Goal: Obtain resource: Download file/media

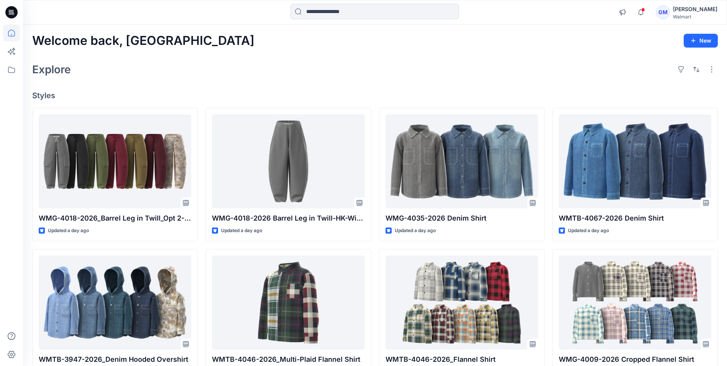
click at [16, 11] on icon at bounding box center [11, 12] width 12 height 12
click at [10, 10] on icon at bounding box center [12, 10] width 4 height 0
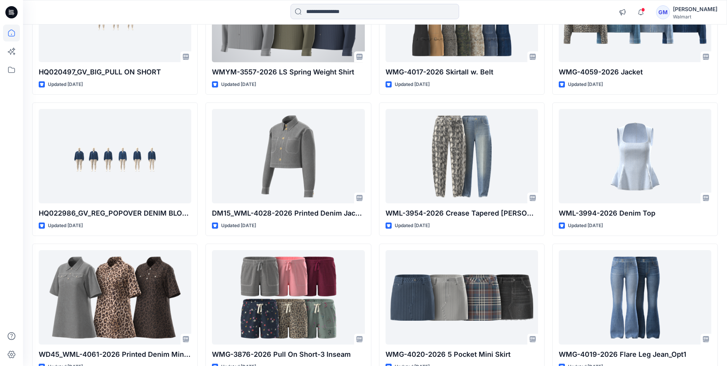
scroll to position [1463, 0]
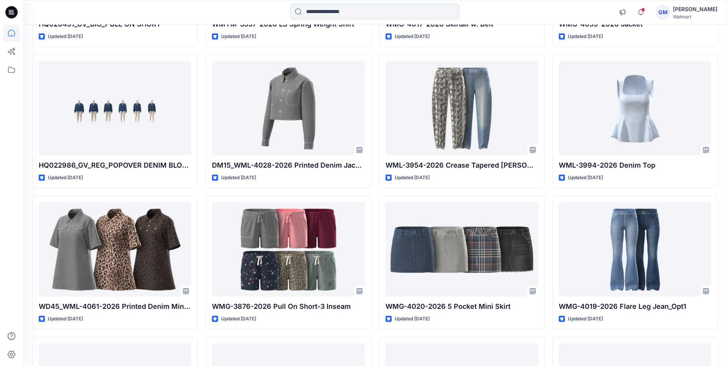
click at [331, 11] on input at bounding box center [374, 11] width 169 height 15
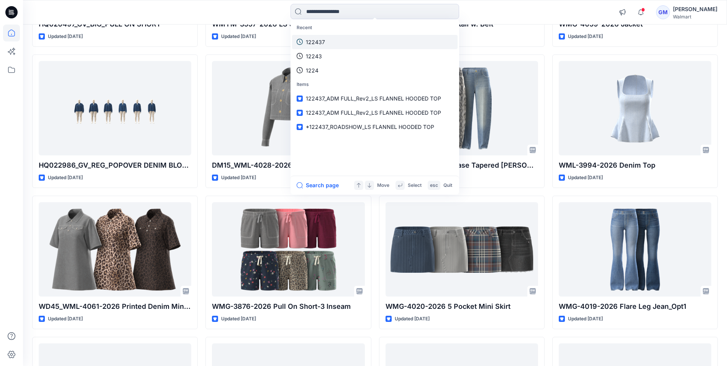
click at [326, 43] on link "122437" at bounding box center [375, 42] width 166 height 14
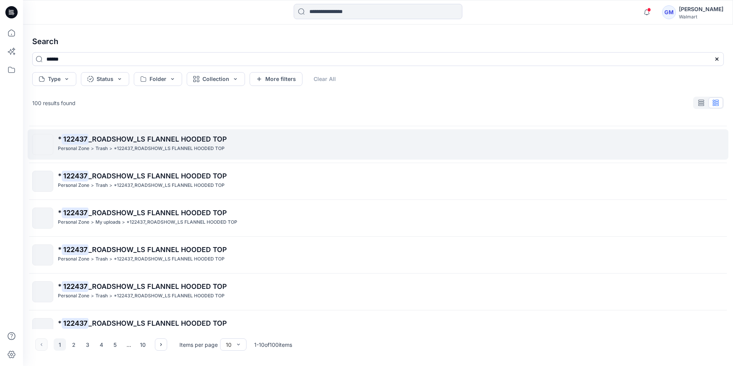
scroll to position [159, 0]
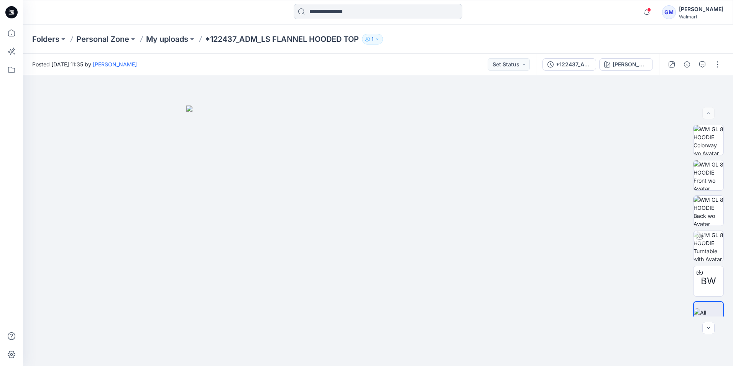
click at [330, 9] on input at bounding box center [378, 11] width 169 height 15
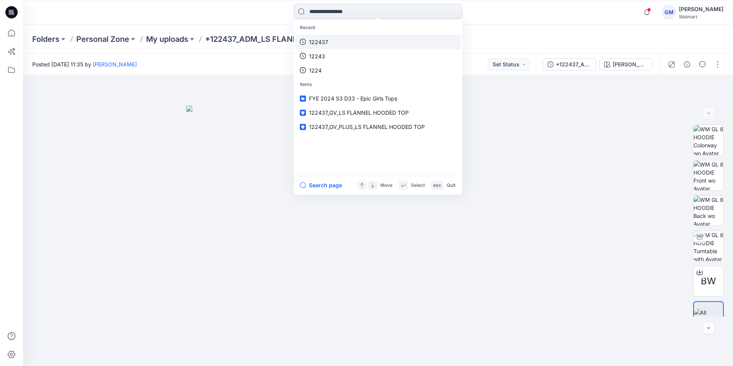
click at [331, 41] on link "122437" at bounding box center [378, 42] width 166 height 14
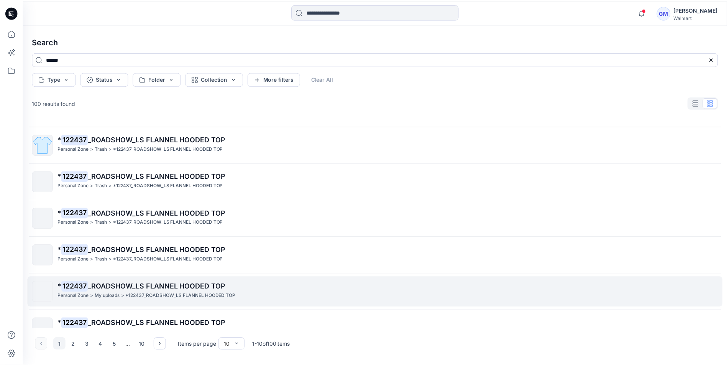
scroll to position [77, 0]
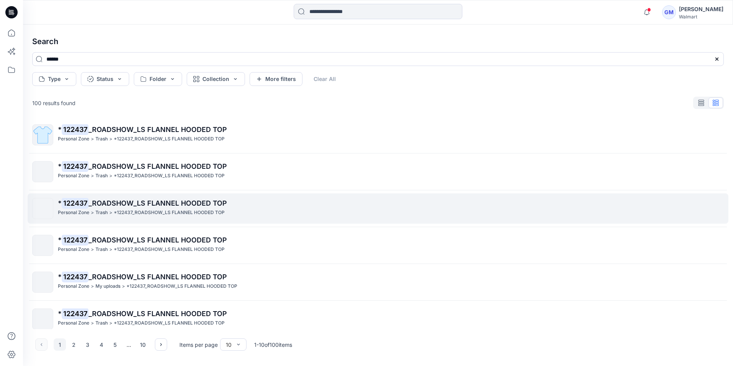
click at [89, 204] on span "_ROADSHOW_LS FLANNEL HOODED TOP" at bounding box center [158, 203] width 138 height 8
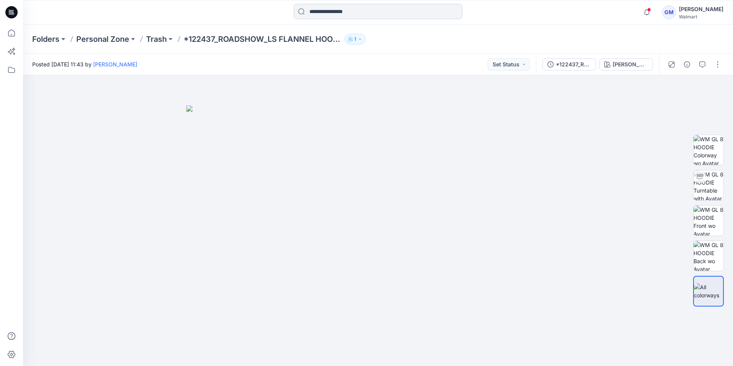
click at [389, 12] on input at bounding box center [378, 11] width 169 height 15
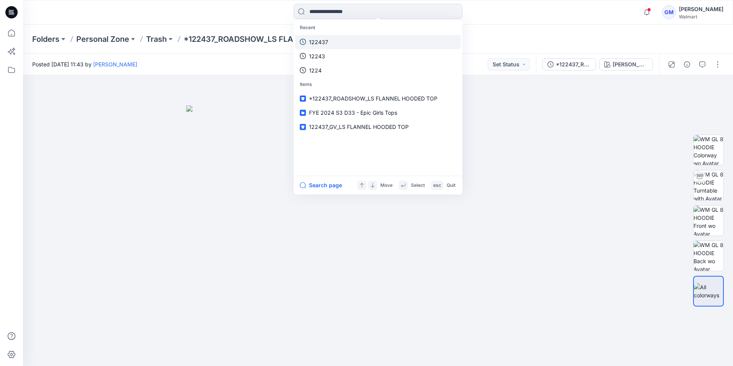
click at [331, 48] on link "122437" at bounding box center [378, 42] width 166 height 14
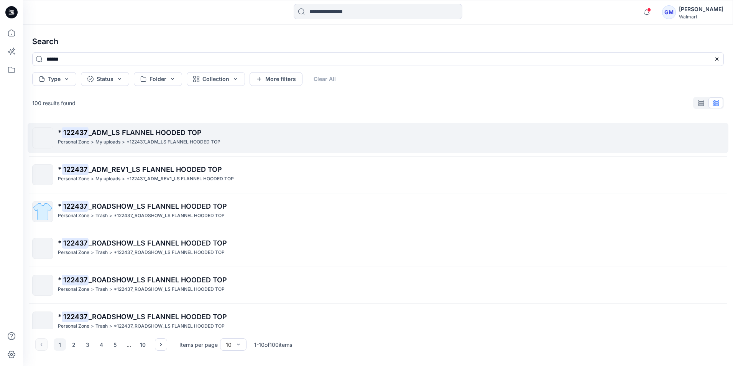
click at [102, 136] on span "_ADM_LS FLANNEL HOODED TOP" at bounding box center [145, 132] width 113 height 8
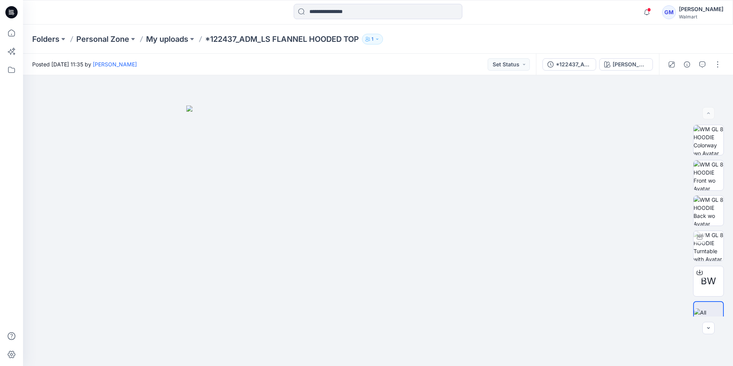
click at [218, 39] on p "*122437_ADM_LS FLANNEL HOODED TOP" at bounding box center [282, 39] width 154 height 11
click at [225, 39] on p "*122437_ADM_LS FLANNEL HOODED TOP" at bounding box center [282, 39] width 154 height 11
click at [154, 38] on p "My uploads" at bounding box center [167, 39] width 42 height 11
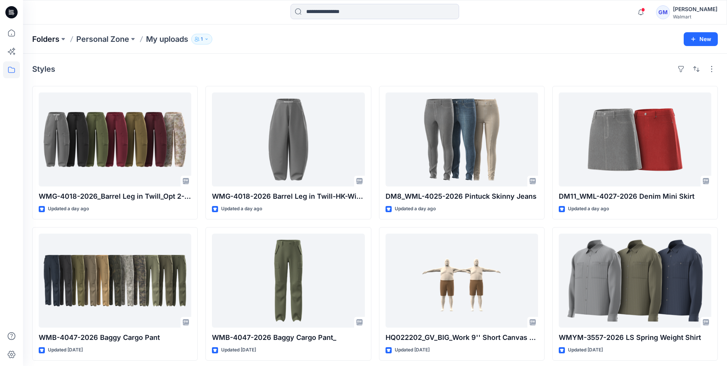
click at [44, 40] on p "Folders" at bounding box center [45, 39] width 27 height 11
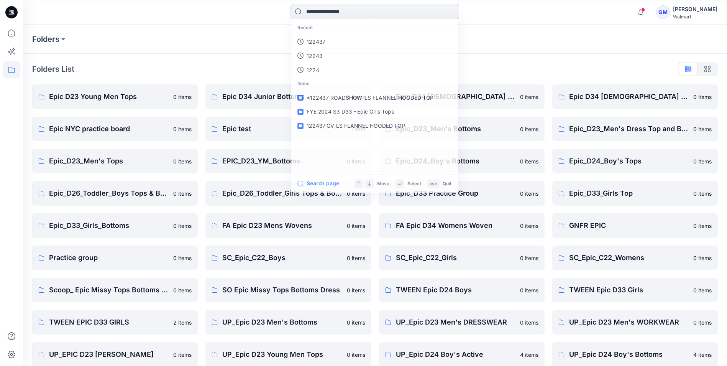
click at [327, 11] on input at bounding box center [374, 11] width 169 height 15
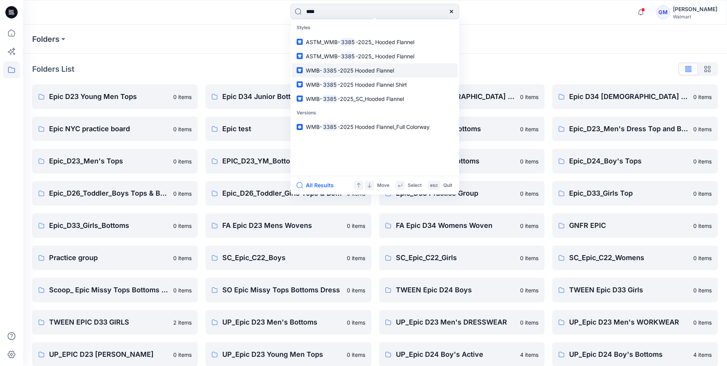
type input "****"
click at [351, 68] on span "-2025 Hooded Flannel" at bounding box center [366, 70] width 56 height 7
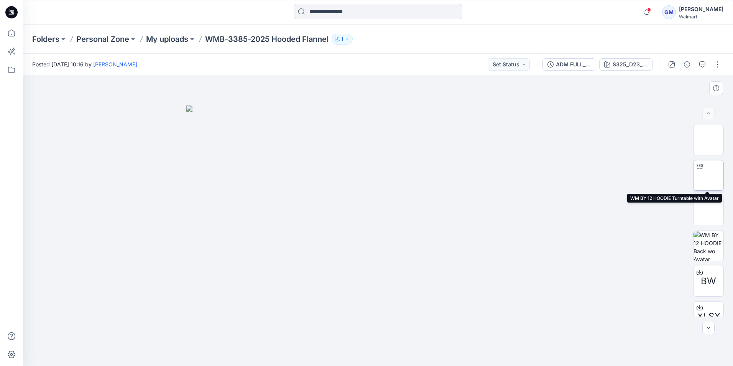
click at [708, 172] on img at bounding box center [708, 175] width 30 height 30
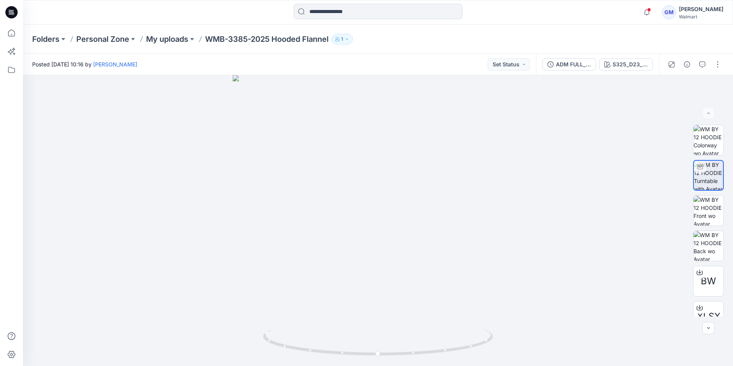
click at [15, 13] on icon at bounding box center [11, 12] width 12 height 12
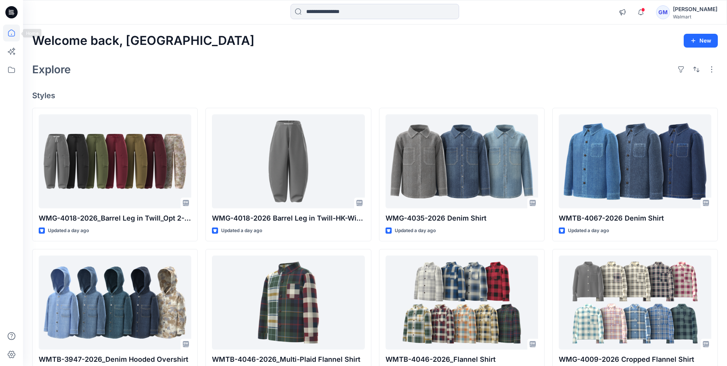
click at [11, 33] on icon at bounding box center [11, 33] width 17 height 17
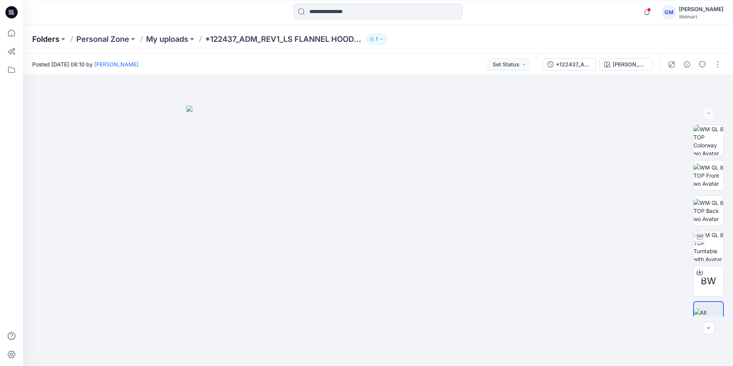
click at [48, 38] on p "Folders" at bounding box center [45, 39] width 27 height 11
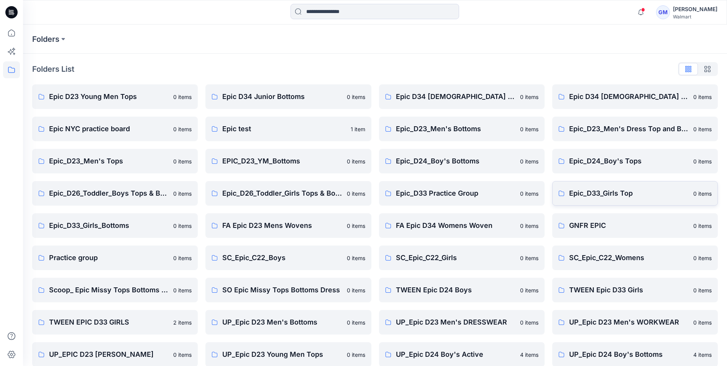
click at [605, 194] on p "Epic_D33_Girls Top" at bounding box center [629, 193] width 120 height 11
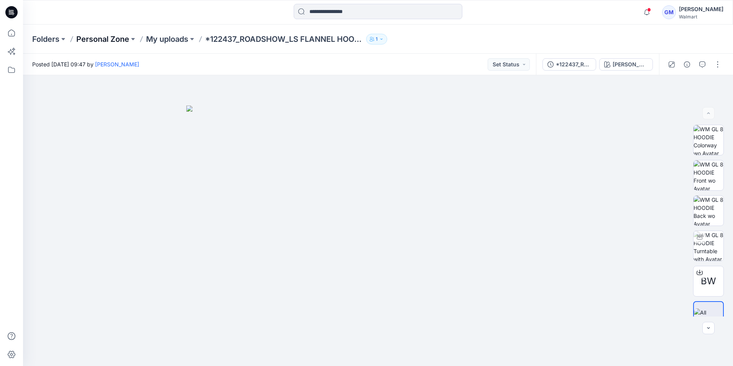
click at [94, 40] on p "Personal Zone" at bounding box center [102, 39] width 53 height 11
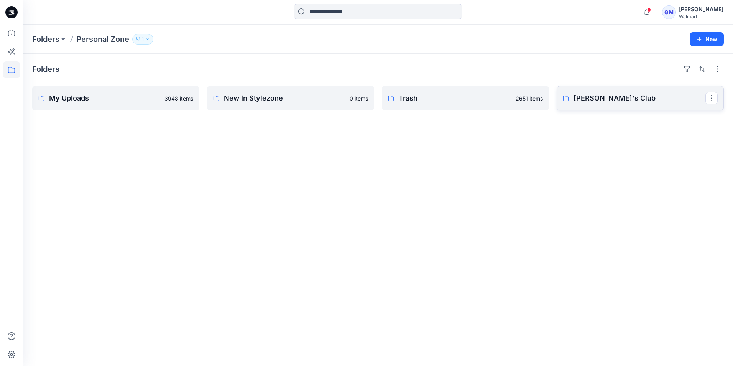
click at [591, 92] on link "Sam's Club" at bounding box center [639, 98] width 167 height 25
click at [90, 101] on p "My Uploads" at bounding box center [104, 98] width 111 height 11
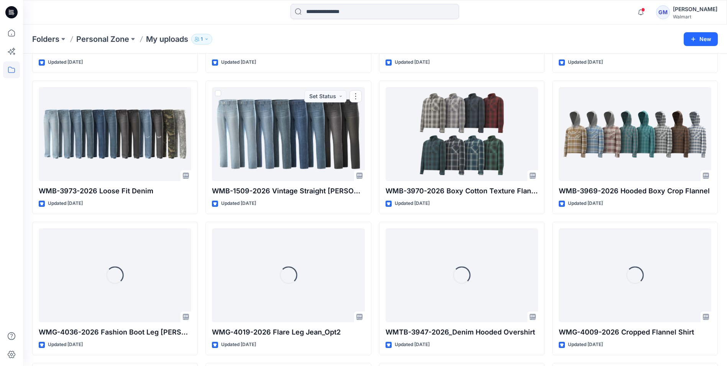
scroll to position [1363, 0]
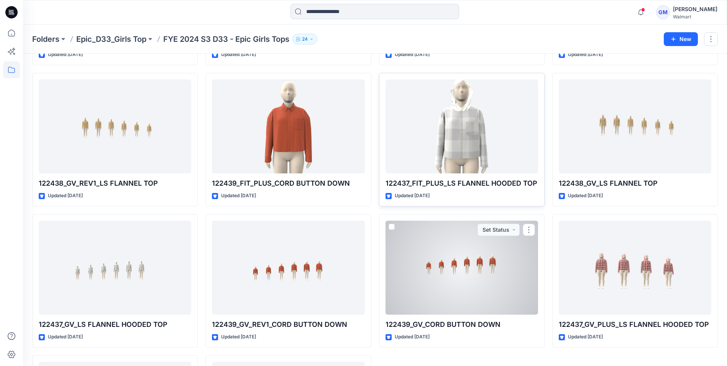
scroll to position [133, 0]
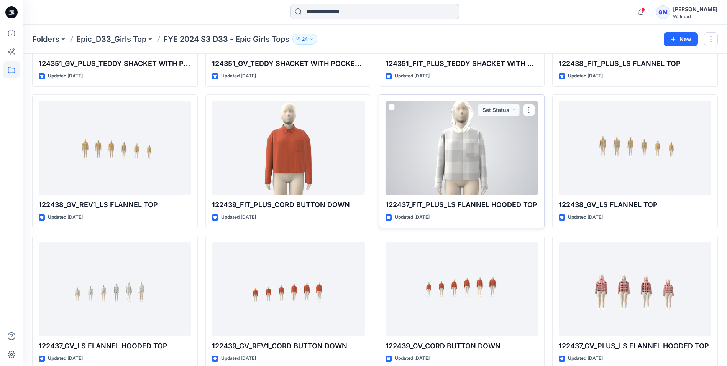
click at [470, 169] on div at bounding box center [462, 148] width 153 height 94
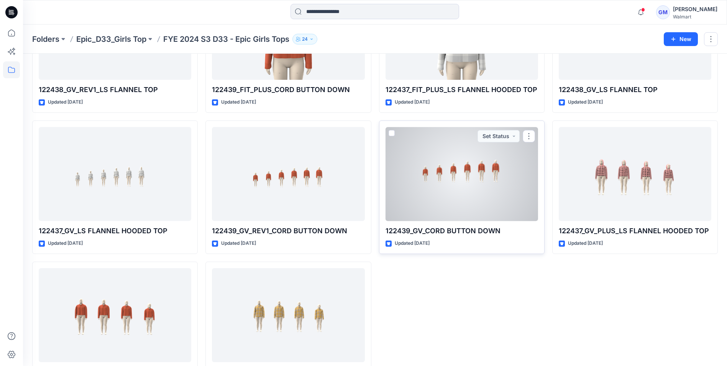
scroll to position [94, 0]
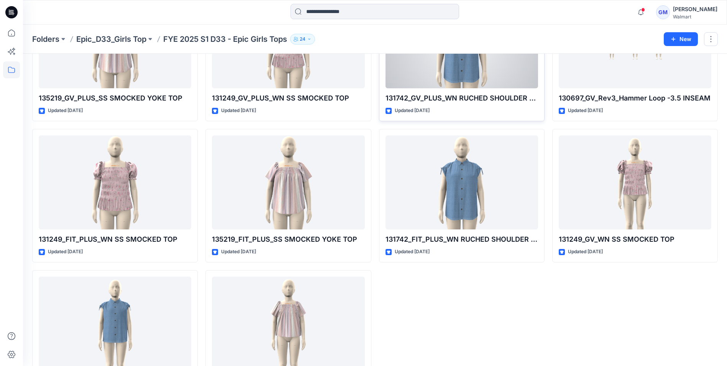
scroll to position [145, 0]
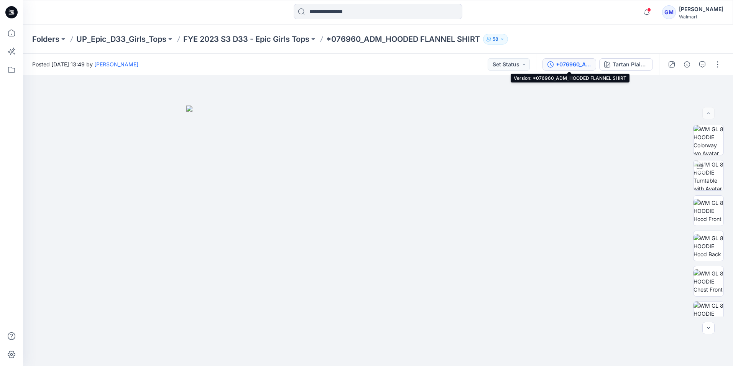
click at [583, 63] on div "*076960_ADM_HOODED FLANNEL SHIRT" at bounding box center [573, 64] width 35 height 8
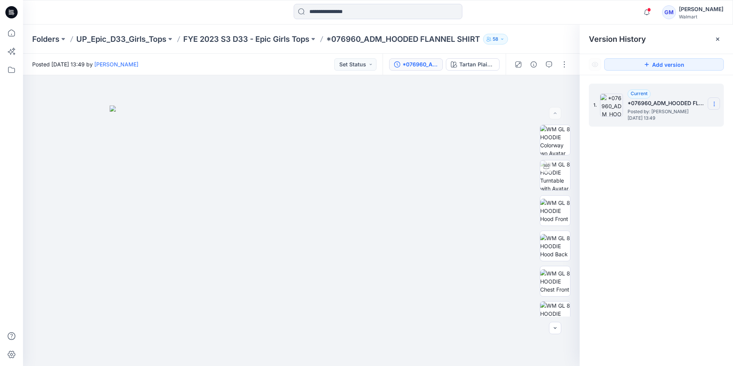
click at [715, 102] on icon at bounding box center [714, 104] width 6 height 6
click at [477, 102] on div at bounding box center [301, 220] width 556 height 290
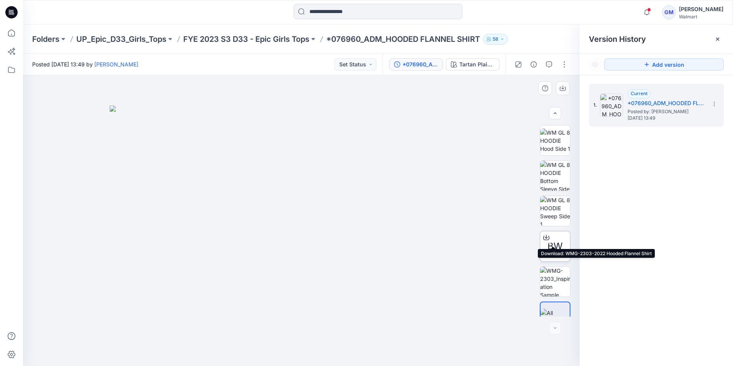
scroll to position [227, 0]
click at [544, 223] on icon at bounding box center [546, 221] width 6 height 6
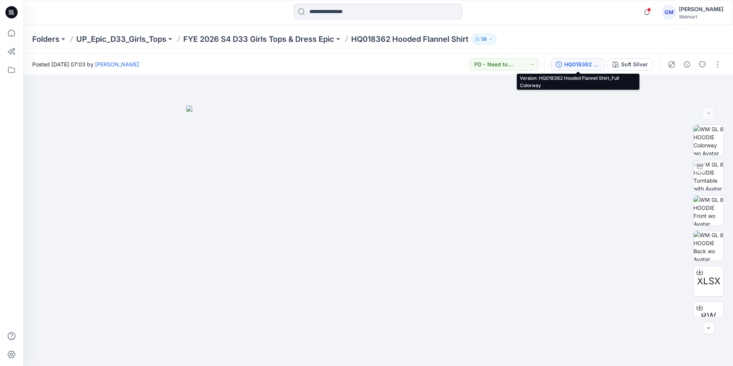
click at [574, 64] on div "HQ018362 Hooded Flannel Shirt_Full Colorway" at bounding box center [581, 64] width 35 height 8
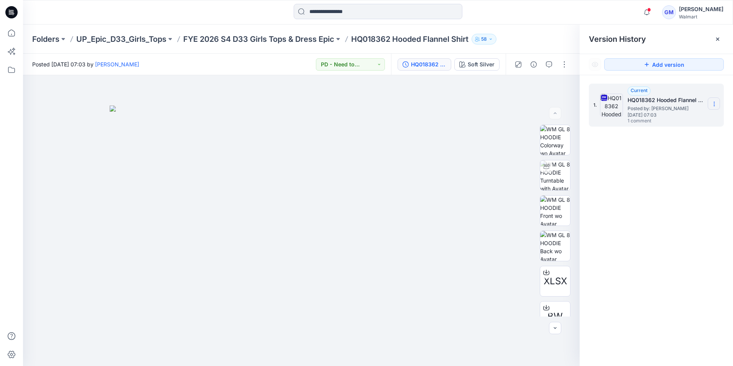
click at [714, 103] on icon at bounding box center [714, 104] width 6 height 6
click at [693, 118] on span "Download Source BW File" at bounding box center [675, 118] width 64 height 9
